Goal: Communication & Community: Participate in discussion

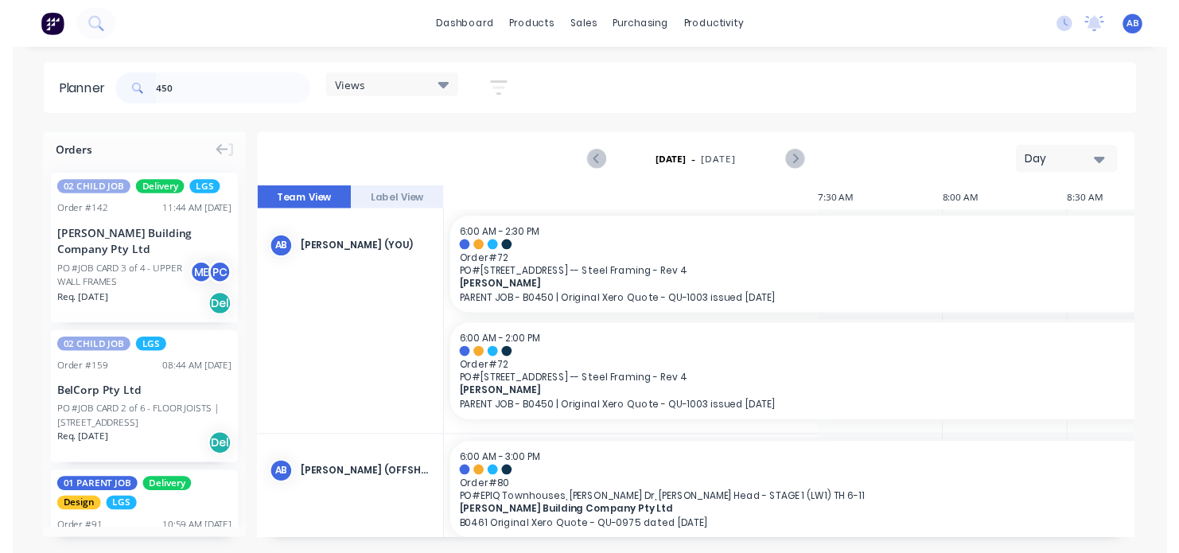
scroll to position [0, 1465]
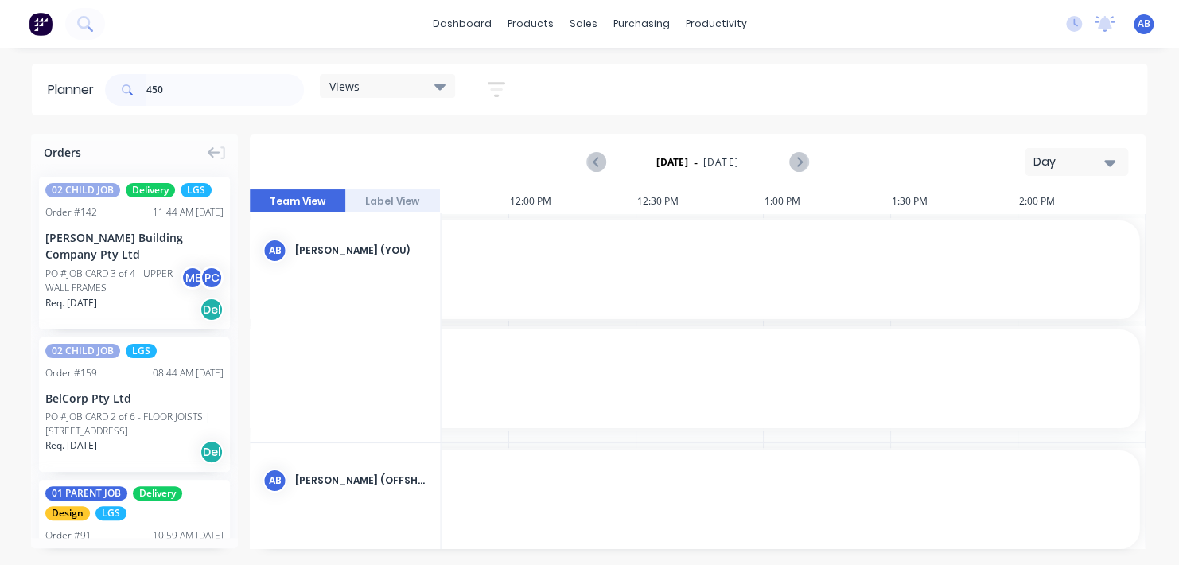
type input "450"
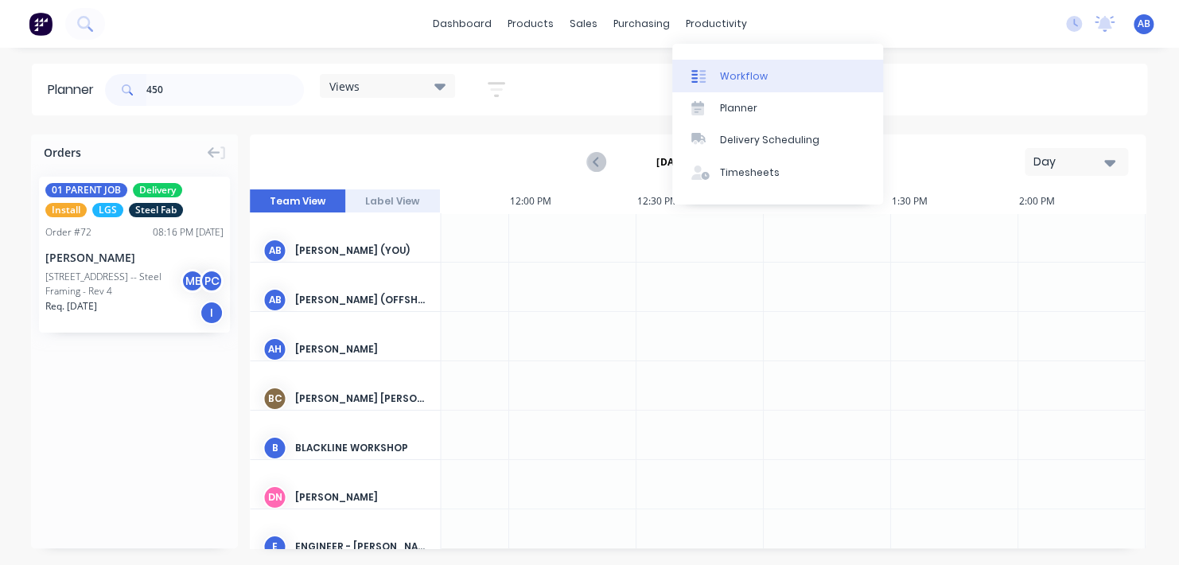
click at [733, 71] on div "Workflow" at bounding box center [744, 76] width 48 height 14
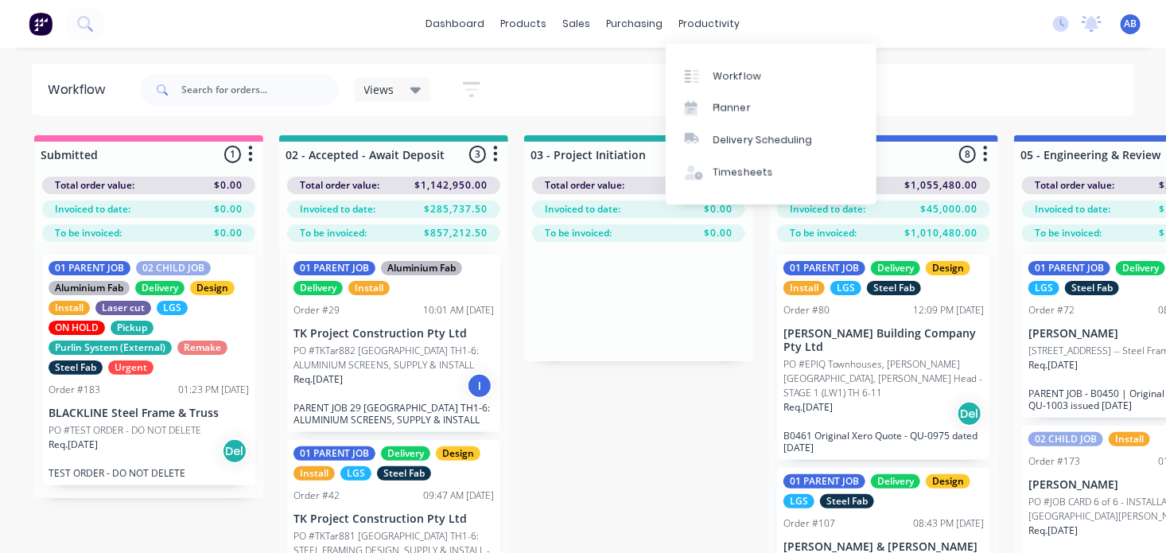
drag, startPoint x: 685, startPoint y: 26, endPoint x: 693, endPoint y: 45, distance: 20.7
click at [685, 26] on div "productivity" at bounding box center [709, 24] width 77 height 24
click at [720, 84] on link "Workflow" at bounding box center [771, 76] width 211 height 32
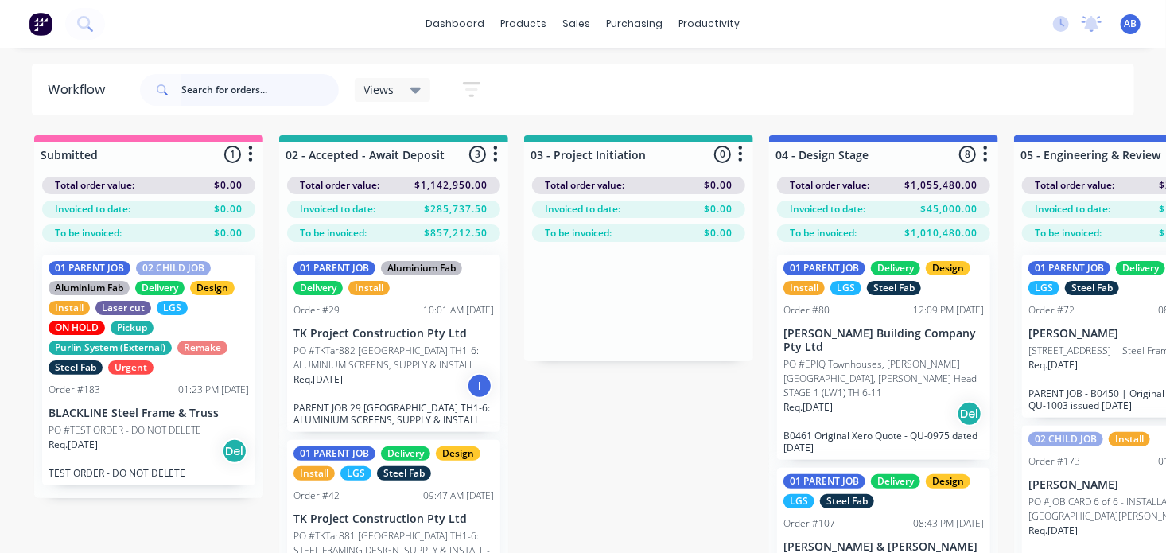
click at [220, 88] on input "text" at bounding box center [260, 90] width 158 height 32
type input "450"
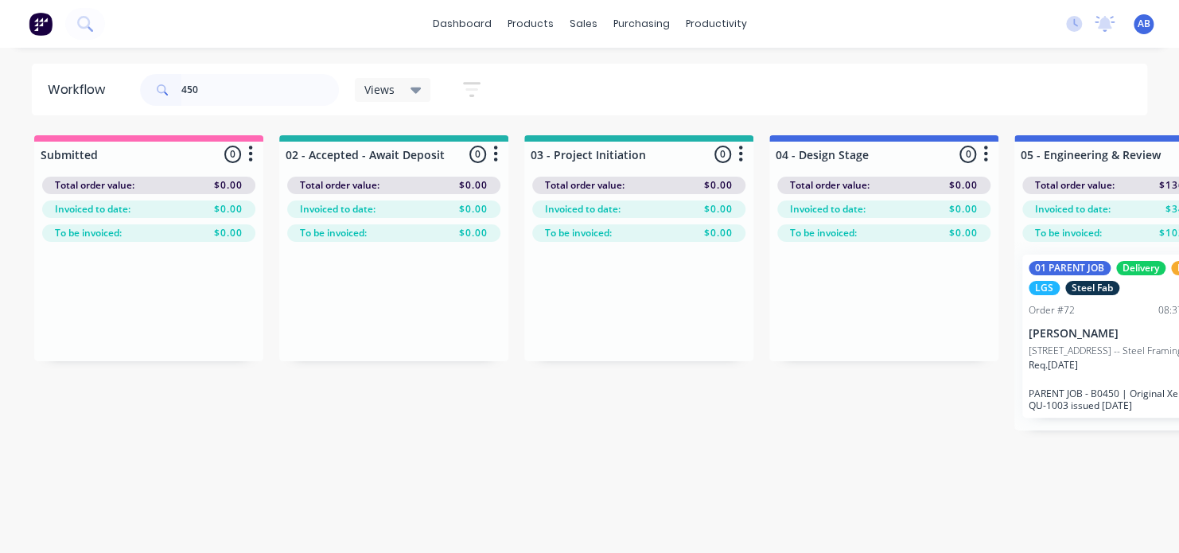
click at [1064, 385] on div "Req. [DATE] I" at bounding box center [1129, 371] width 200 height 27
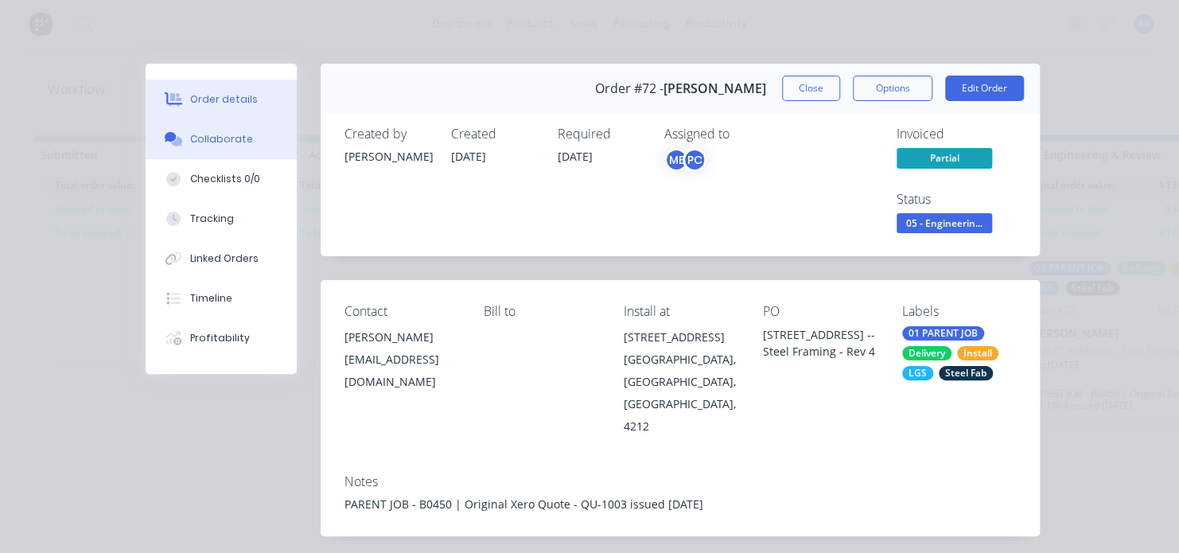
click at [233, 134] on div "Collaborate" at bounding box center [221, 139] width 63 height 14
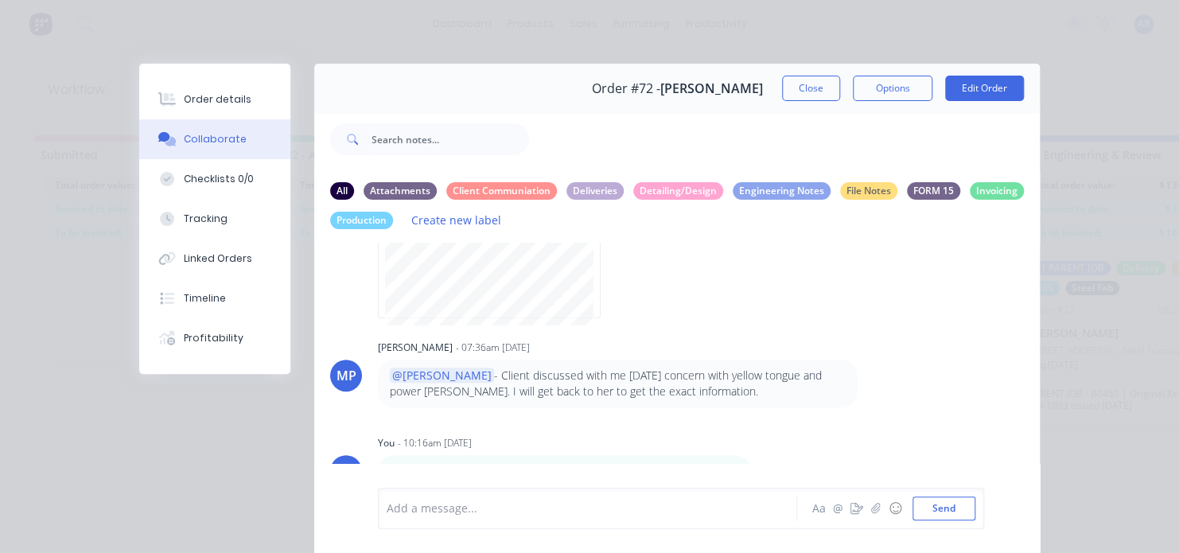
scroll to position [387, 0]
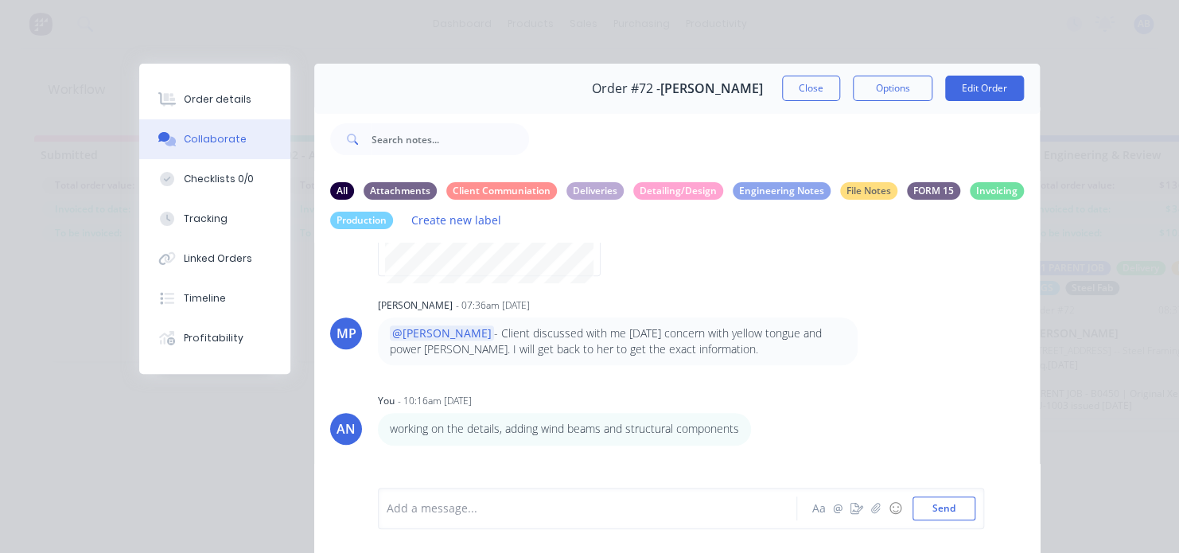
click at [402, 498] on div "Add a message..." at bounding box center [592, 508] width 410 height 24
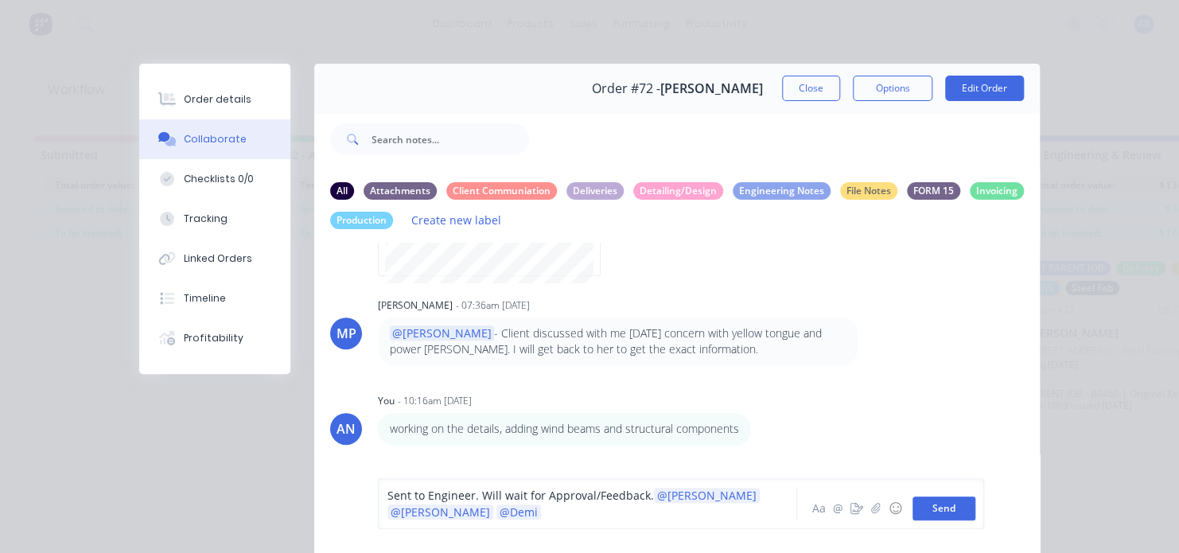
click at [925, 514] on button "Send" at bounding box center [944, 508] width 63 height 24
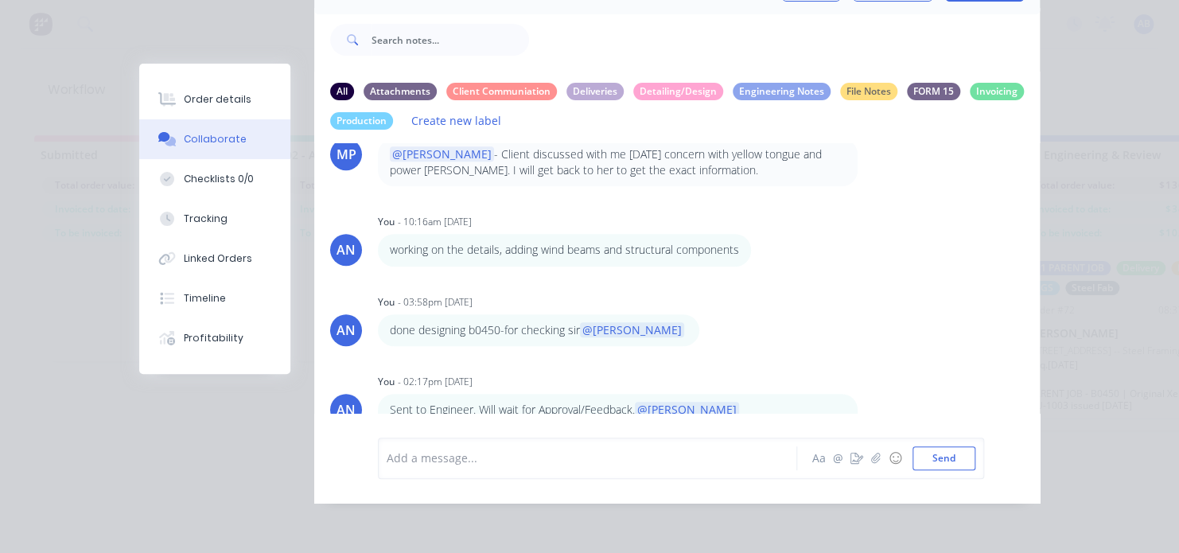
scroll to position [111, 0]
click at [820, 351] on div "AH [PERSON_NAME] - 10:39am [DATE] INV-0690 issued [DATE] (25%) AH [PERSON_NAME]…" at bounding box center [677, 278] width 726 height 270
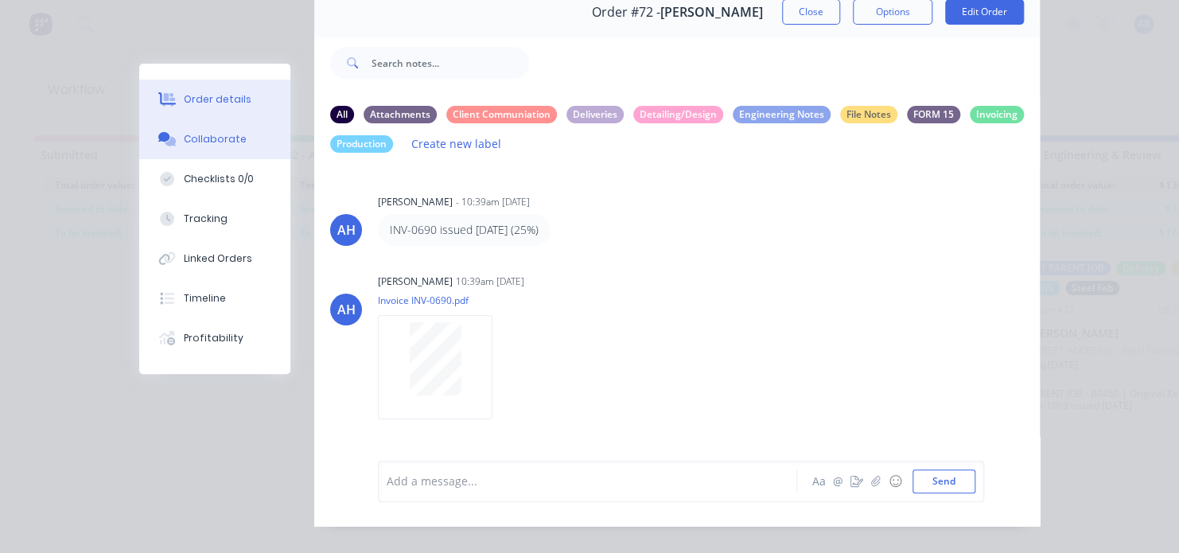
scroll to position [31, 0]
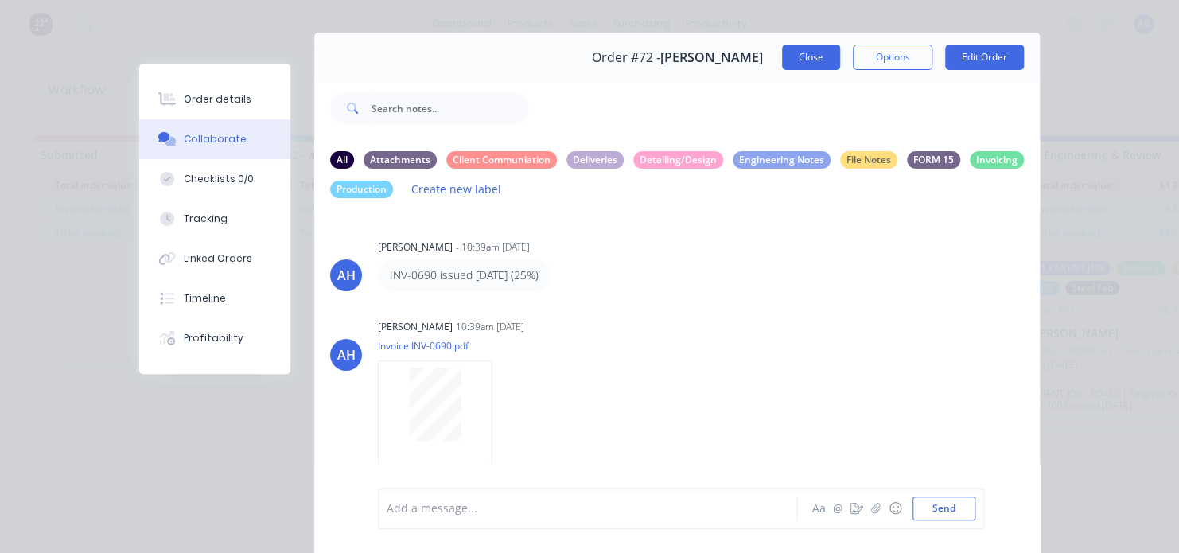
click at [793, 63] on button "Close" at bounding box center [811, 57] width 58 height 25
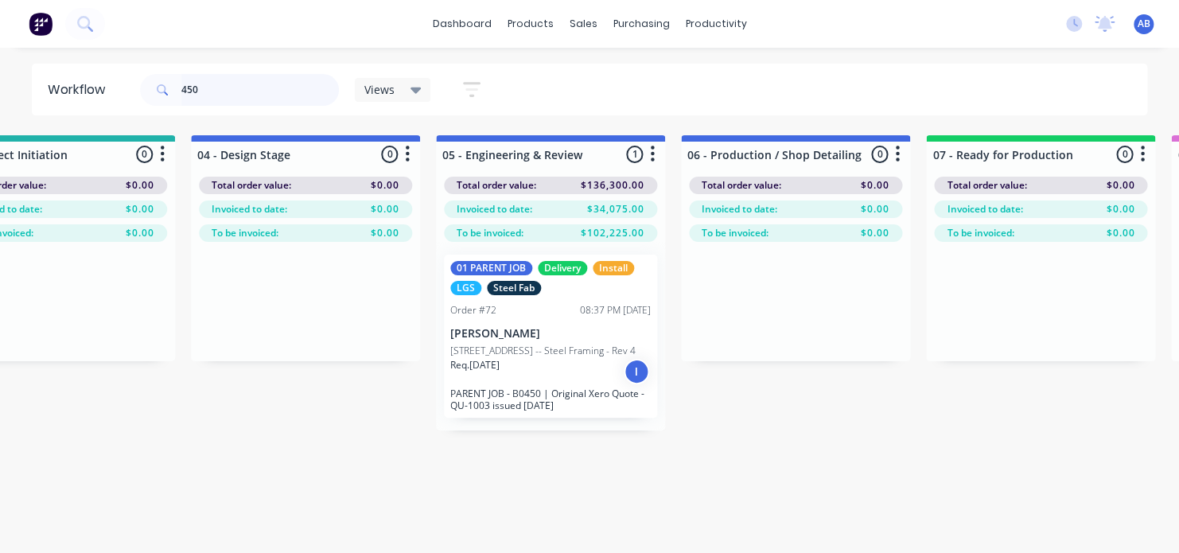
scroll to position [0, 753]
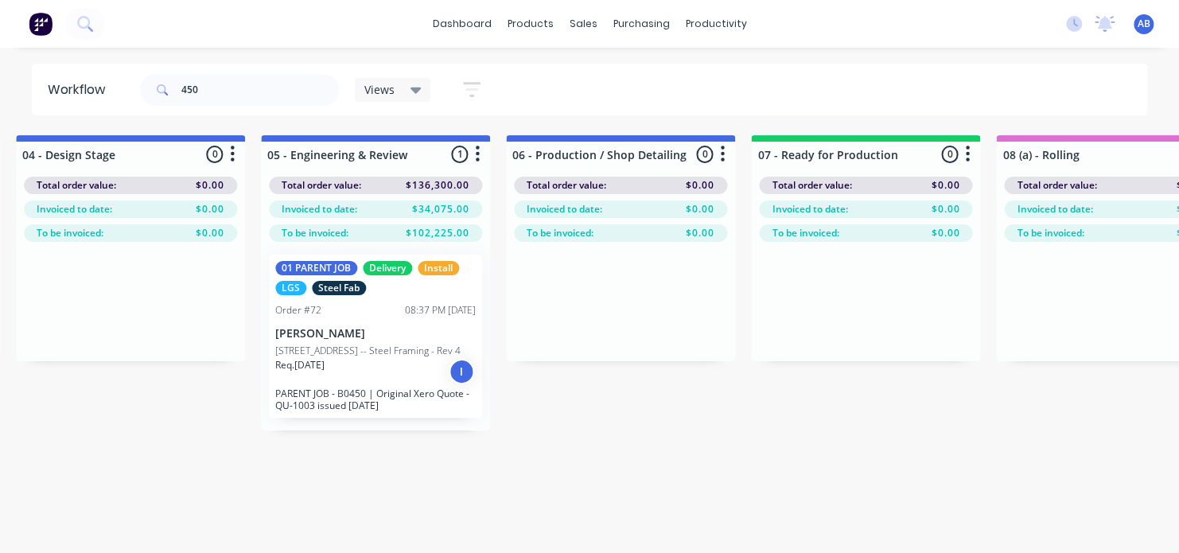
click at [341, 373] on div "Req. [DATE] I" at bounding box center [375, 371] width 200 height 27
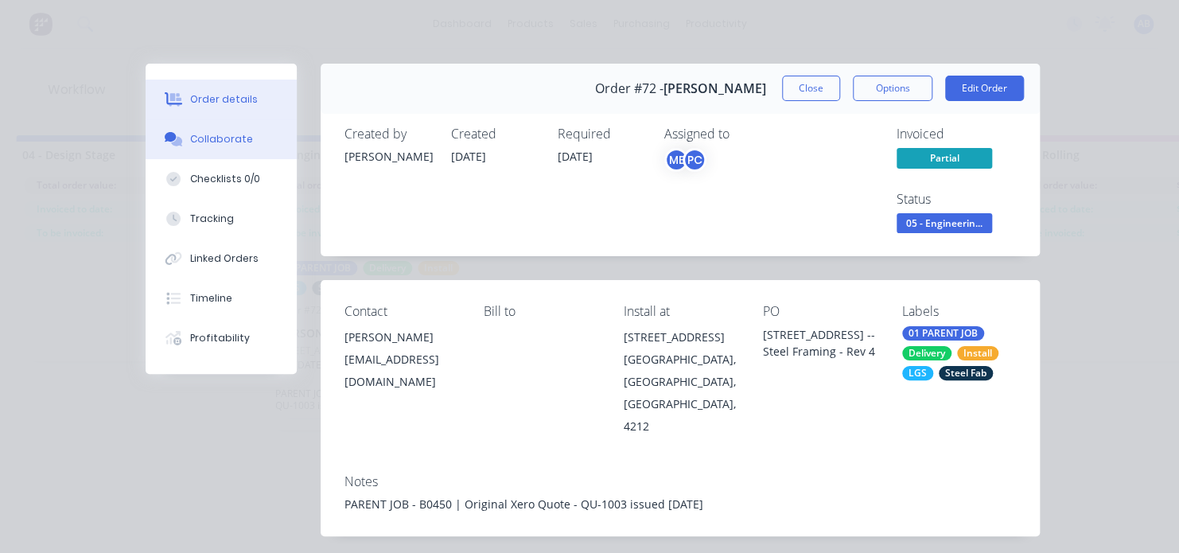
click at [208, 141] on div "Collaborate" at bounding box center [221, 139] width 63 height 14
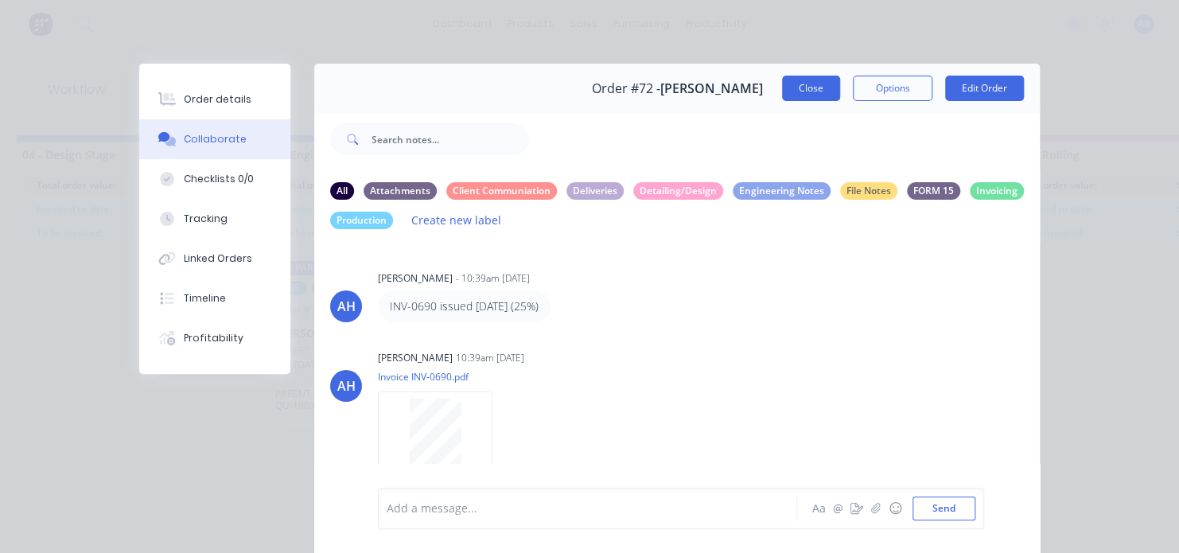
click at [813, 96] on button "Close" at bounding box center [811, 88] width 58 height 25
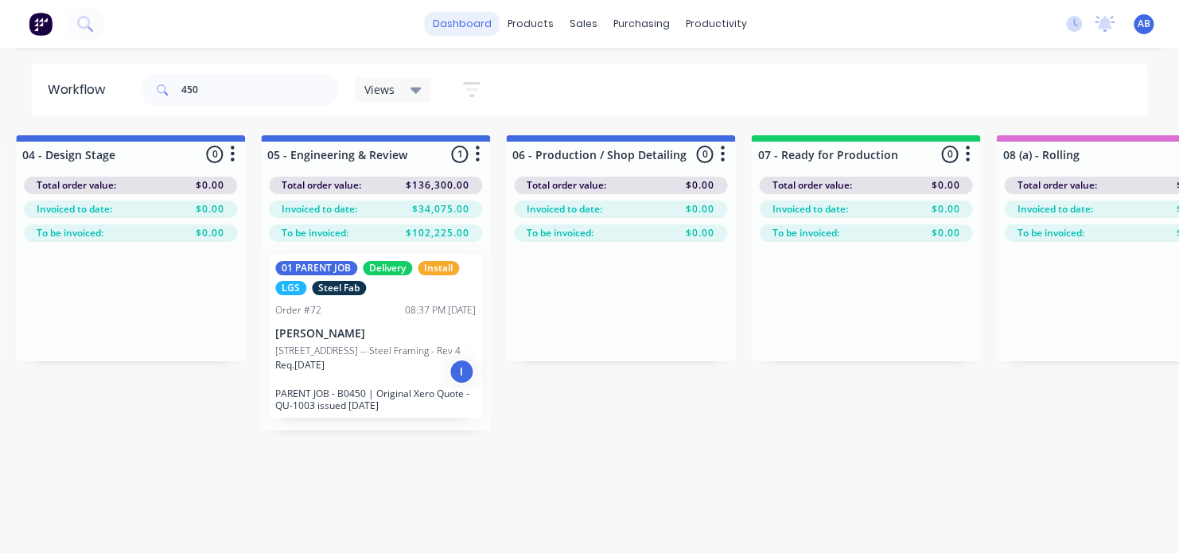
click at [450, 22] on link "dashboard" at bounding box center [462, 24] width 75 height 24
